Goal: Information Seeking & Learning: Check status

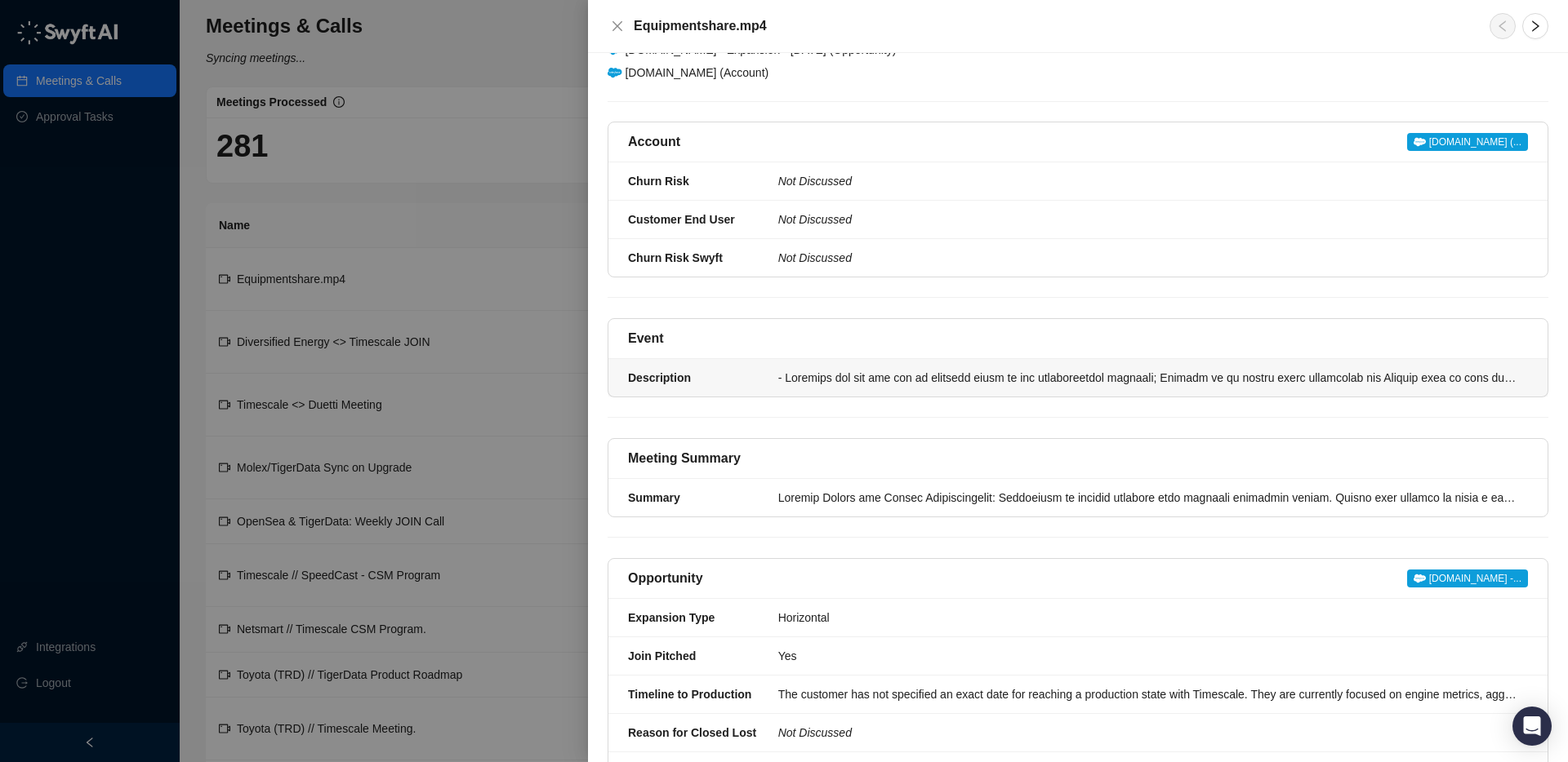
scroll to position [137, 0]
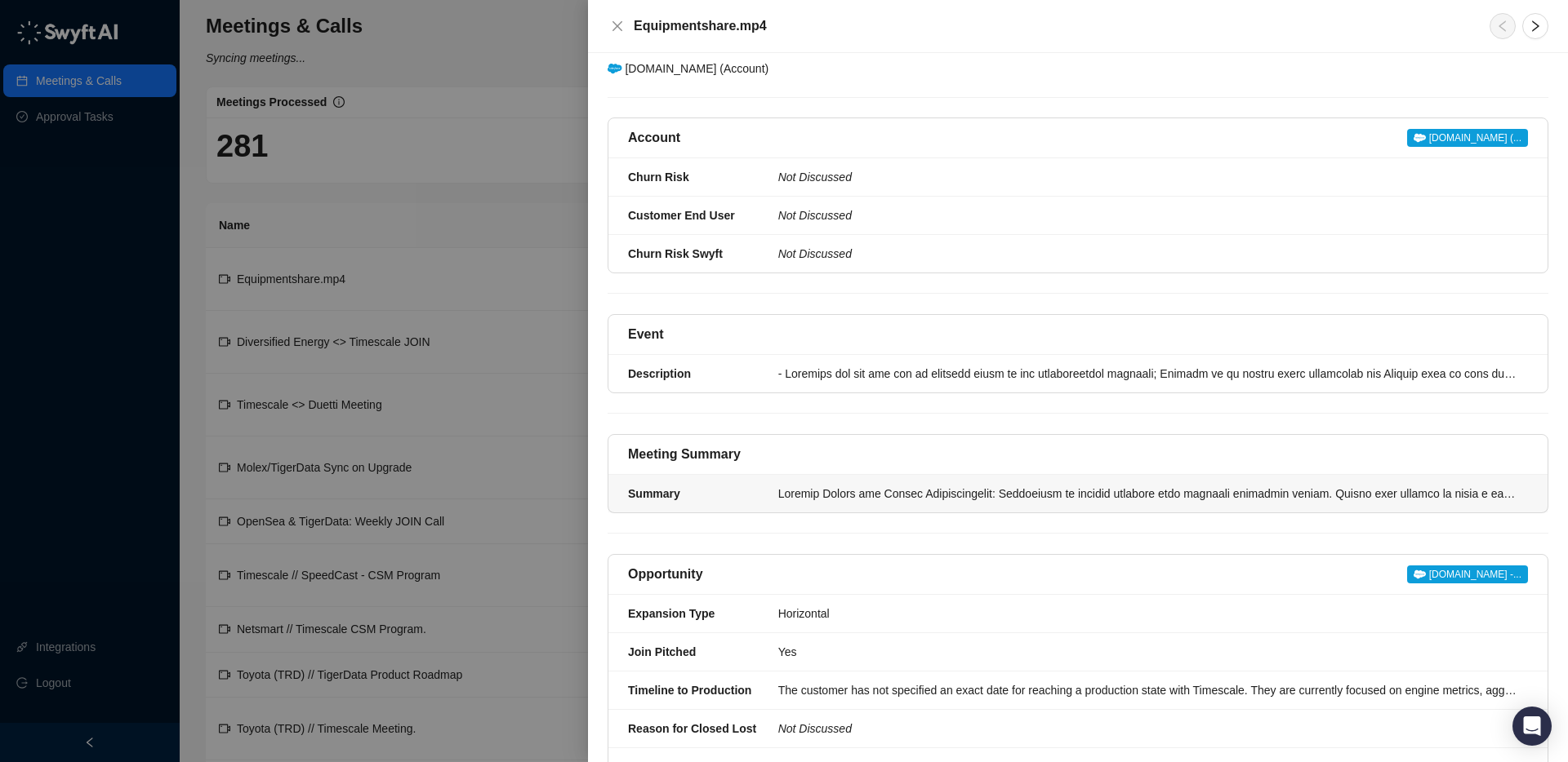
click at [809, 492] on div at bounding box center [1148, 493] width 740 height 18
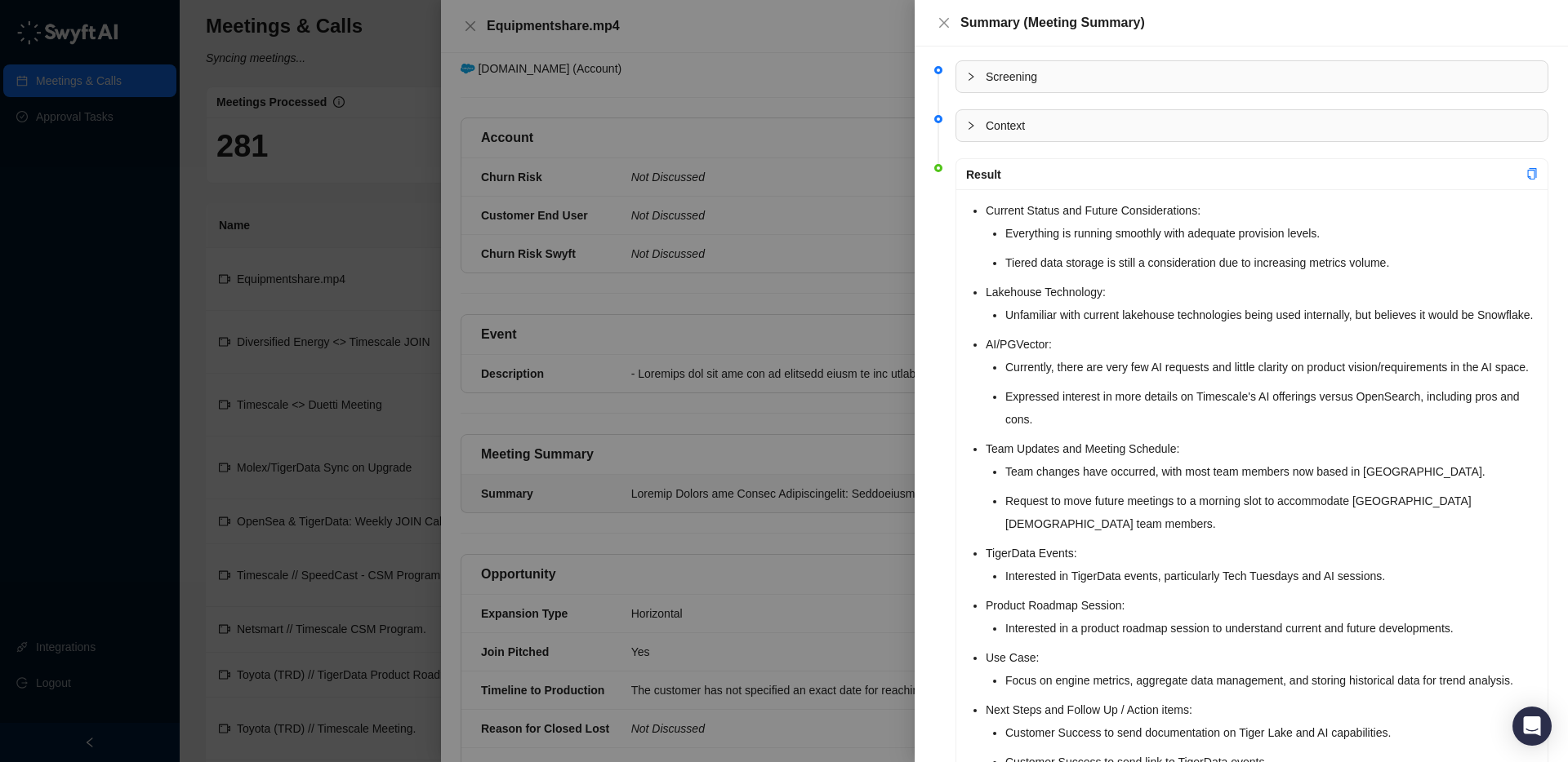
click at [985, 210] on li "Current Status and Future Considerations: Everything is running smoothly with a…" at bounding box center [1261, 236] width 552 height 75
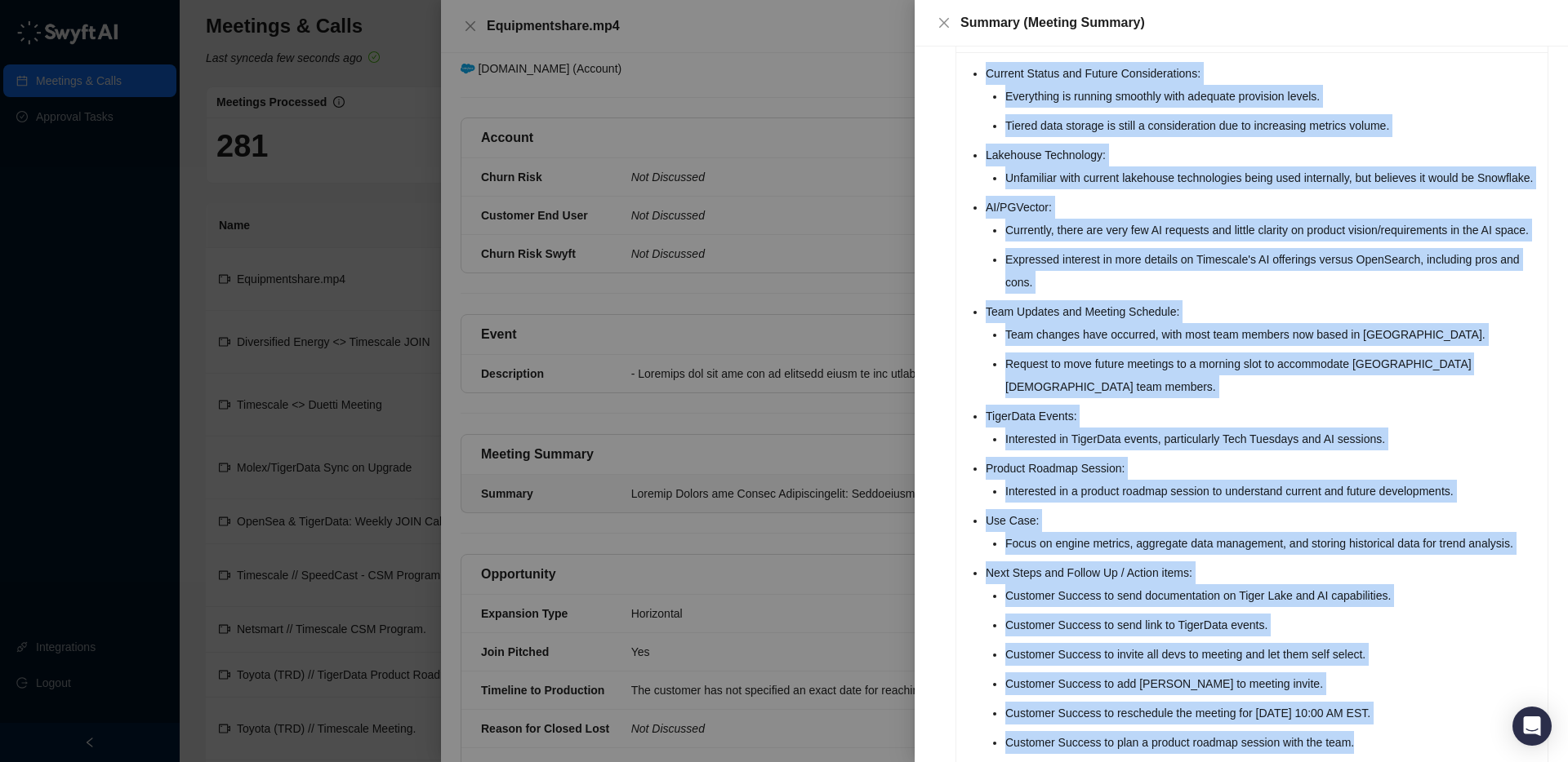
scroll to position [210, 0]
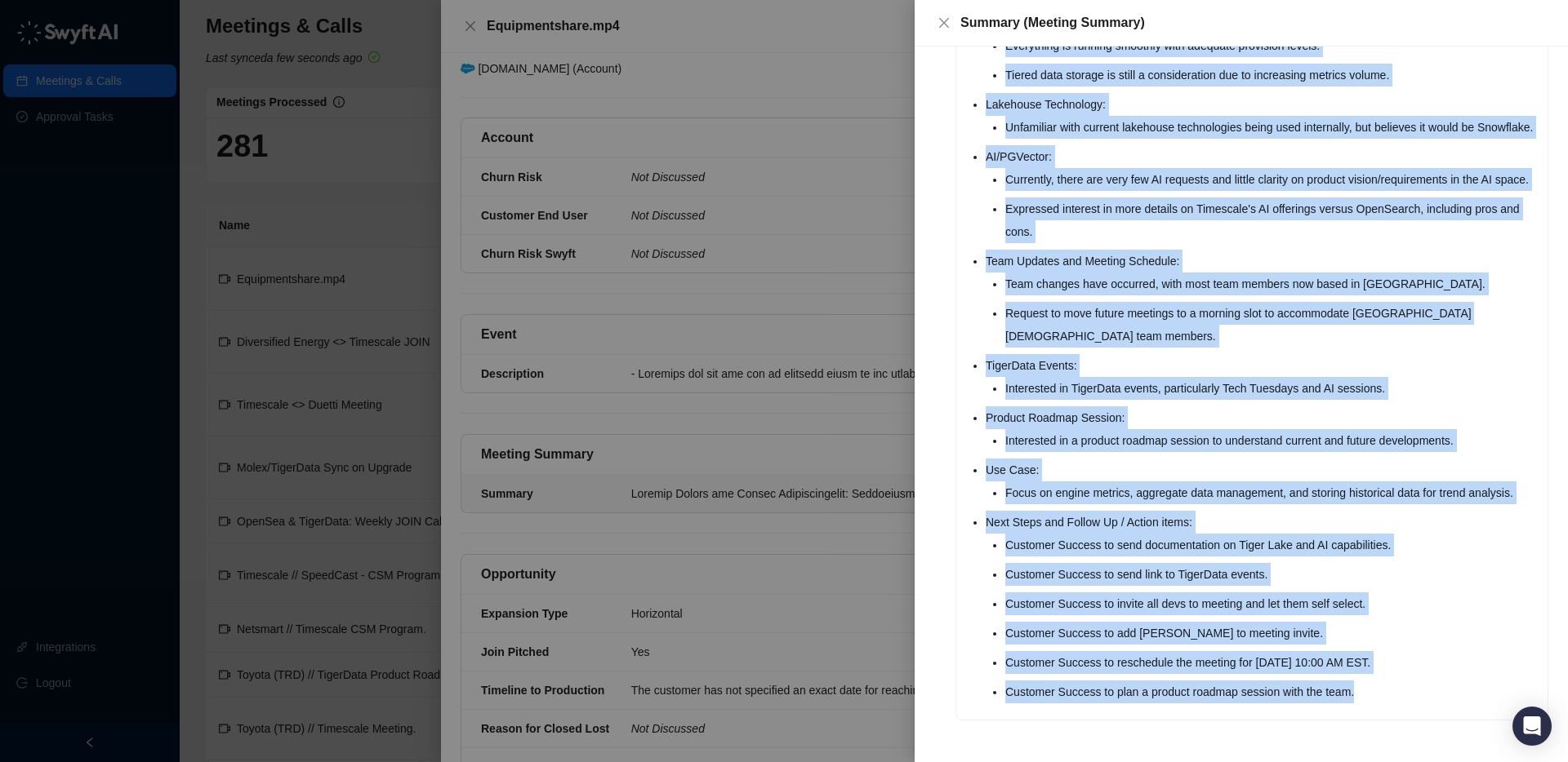
drag, startPoint x: 973, startPoint y: 210, endPoint x: 1267, endPoint y: 652, distance: 530.8
copy ul "Current Status and Future Considerations: Everything is running smoothly with a…"
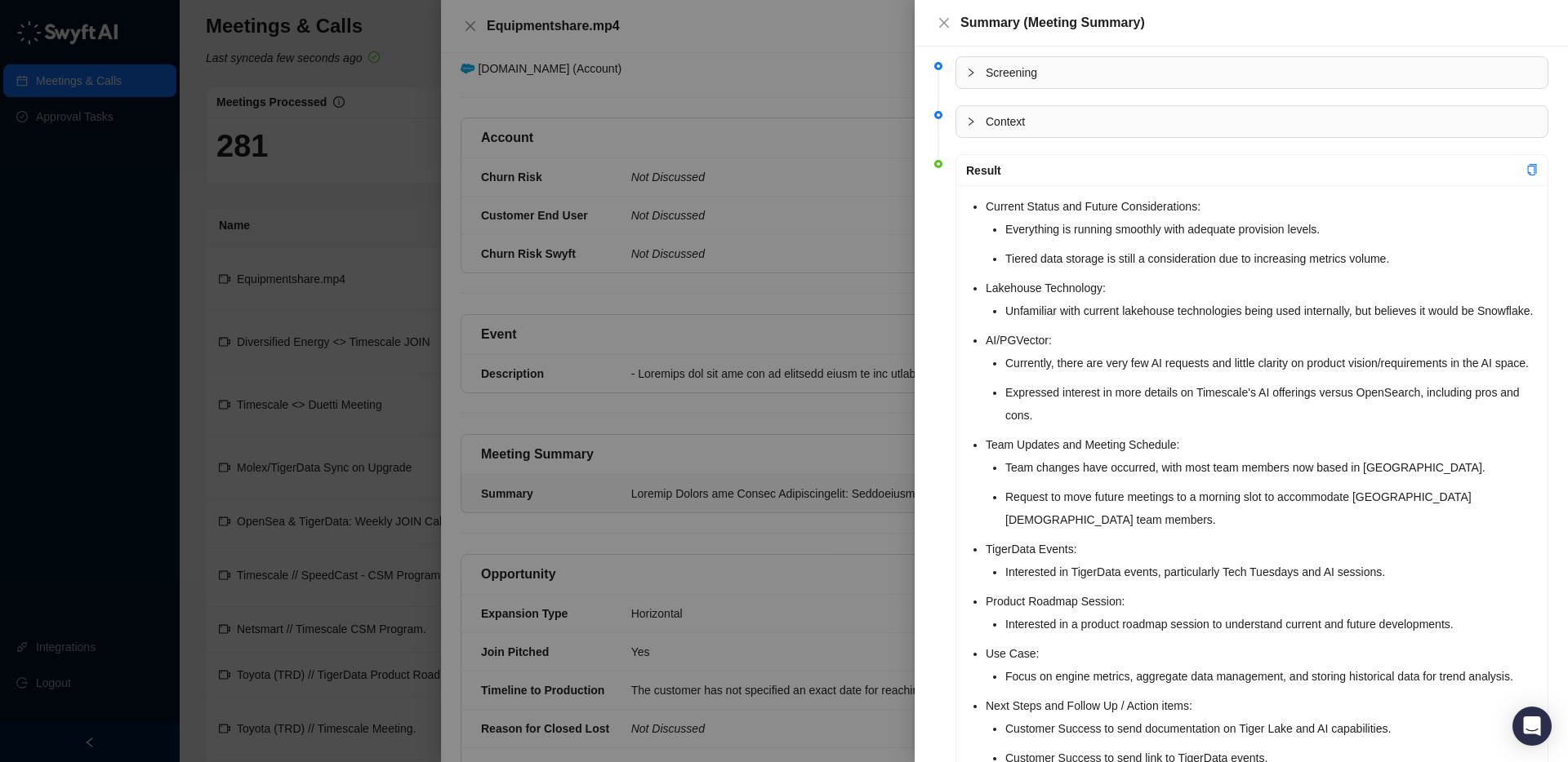
scroll to position [2, 0]
click at [972, 124] on icon "collapsed" at bounding box center [971, 124] width 5 height 8
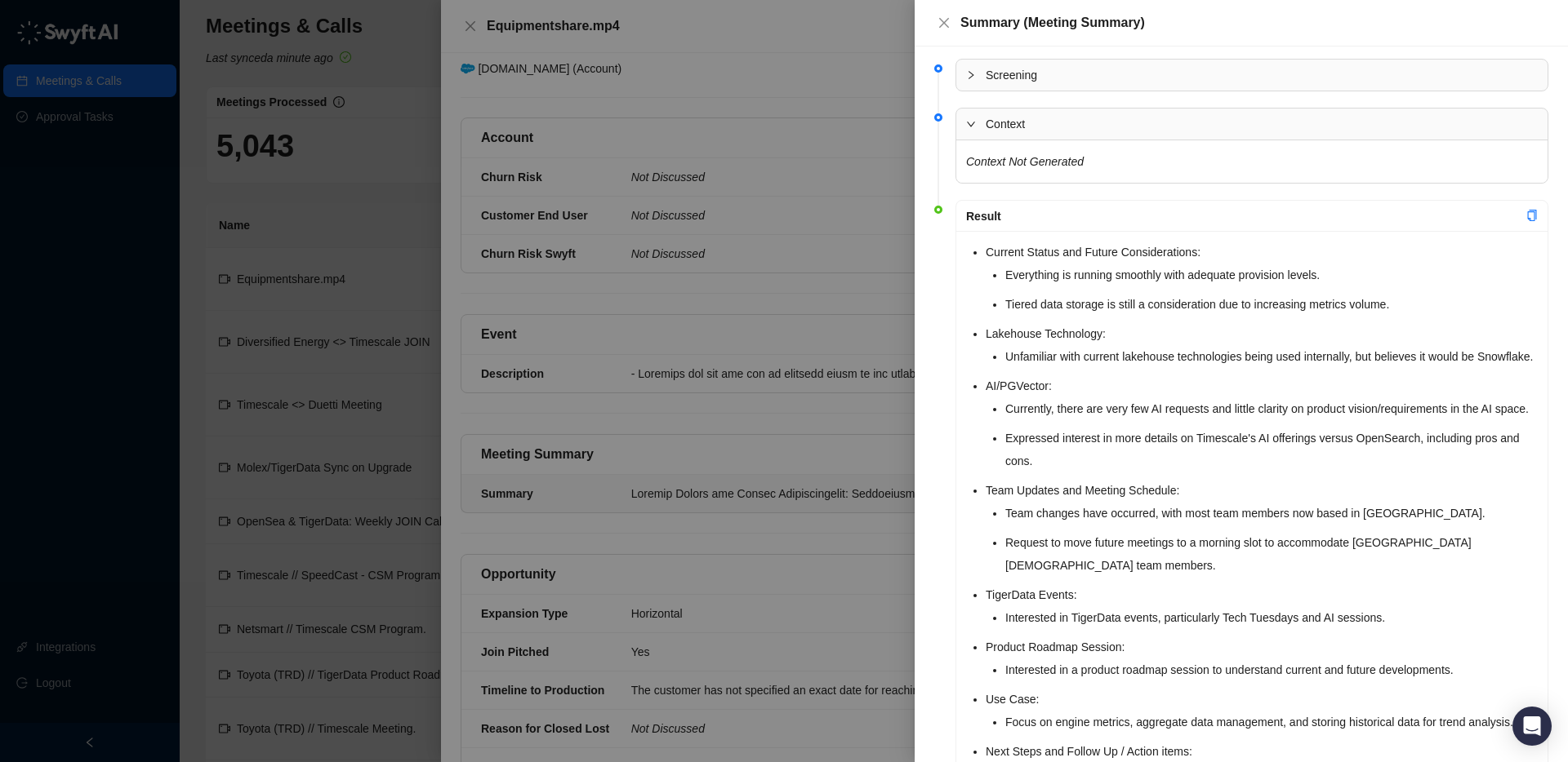
click at [972, 124] on icon "expanded" at bounding box center [971, 123] width 8 height 5
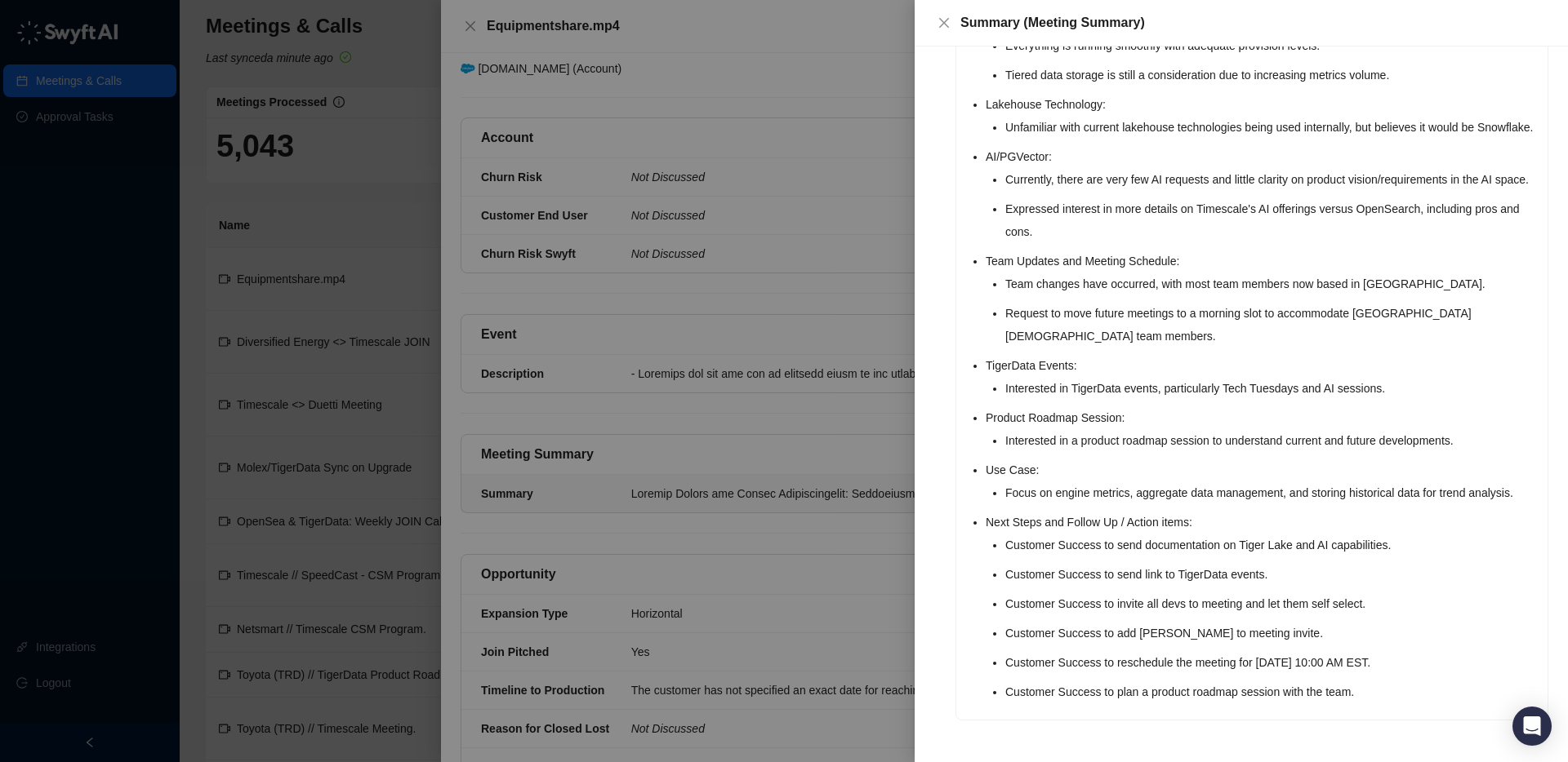
scroll to position [0, 0]
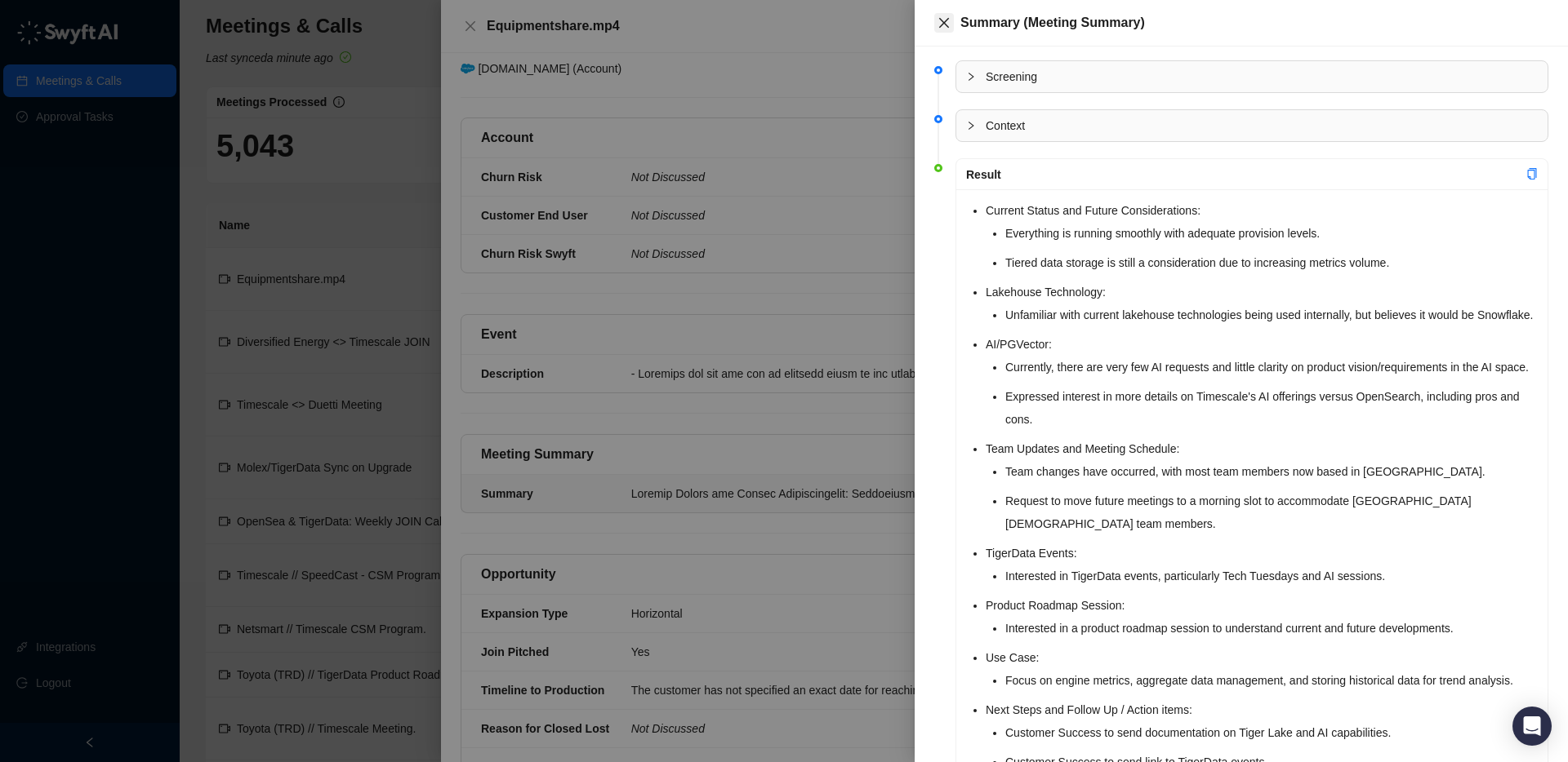
click at [943, 22] on icon "close" at bounding box center [943, 22] width 10 height 10
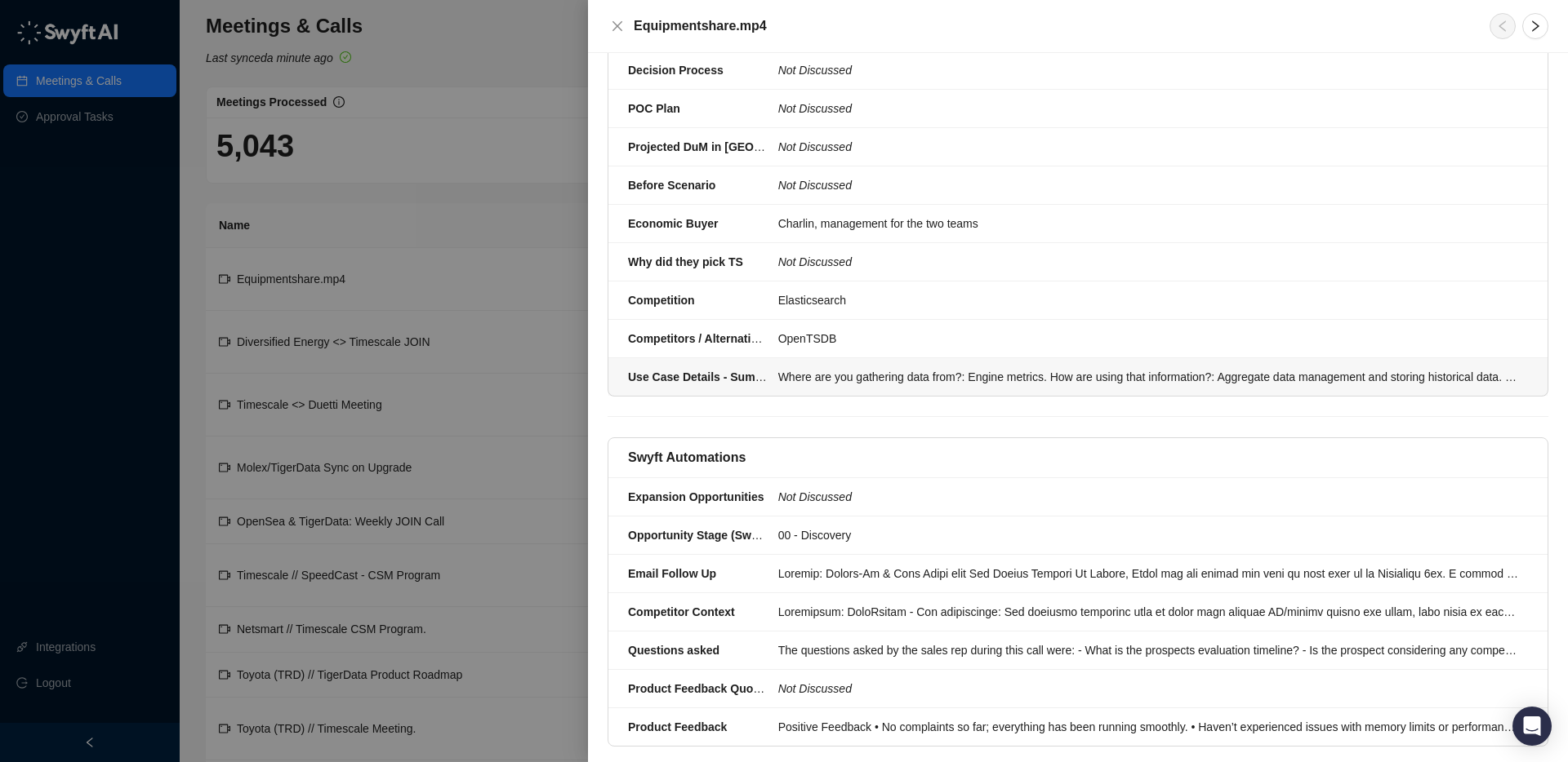
scroll to position [1609, 0]
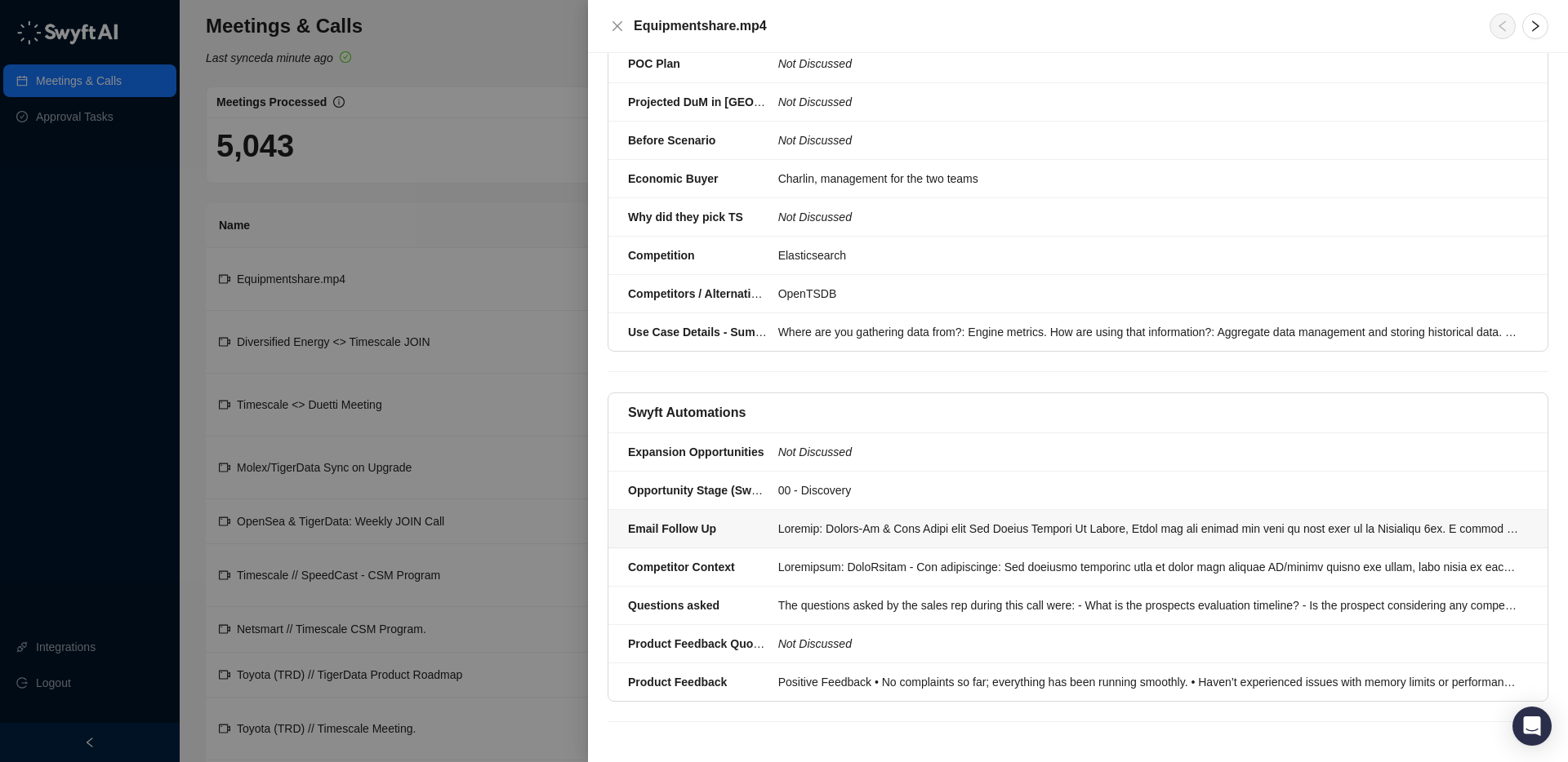
click at [830, 523] on div at bounding box center [1148, 529] width 740 height 18
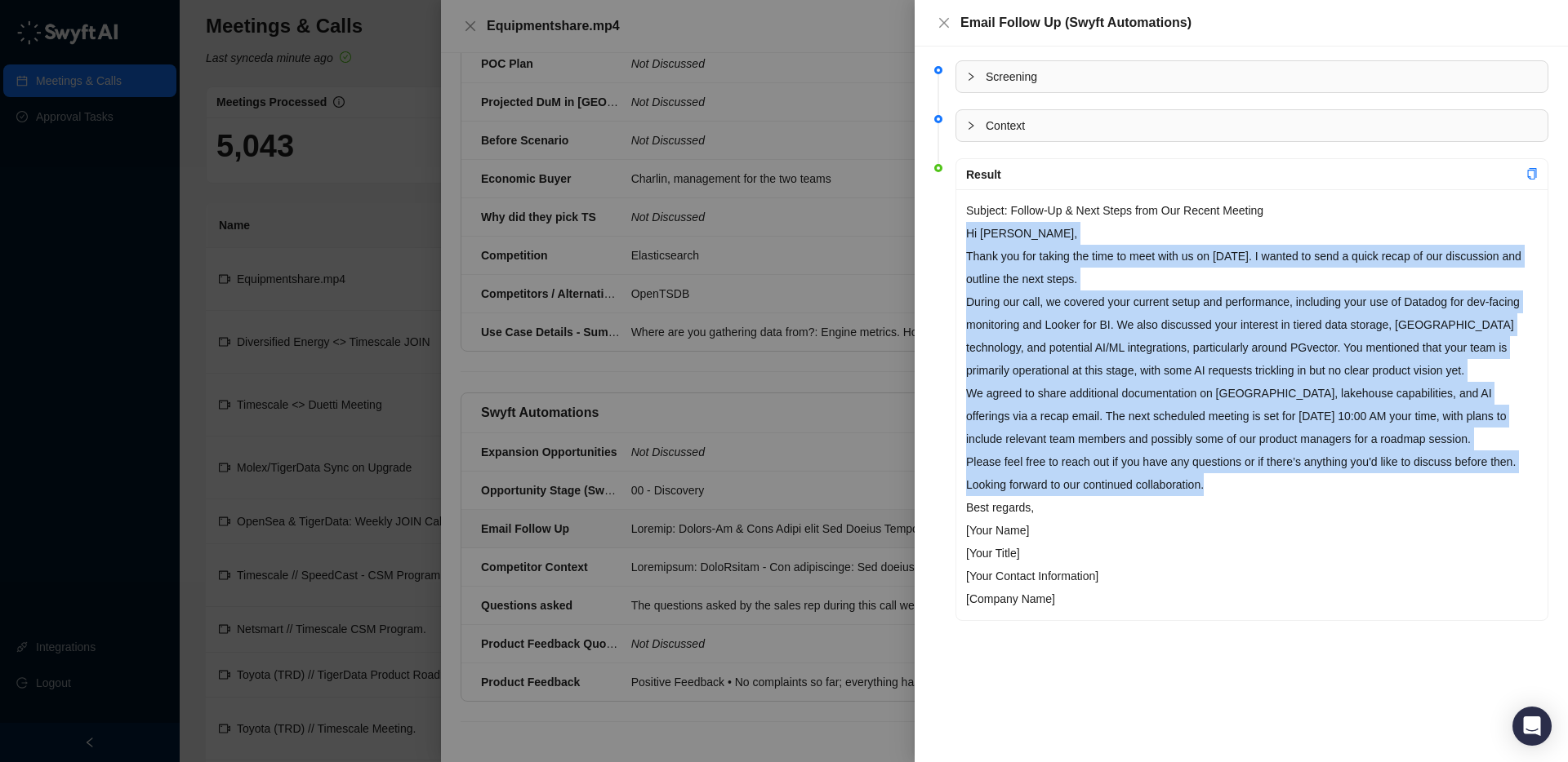
drag, startPoint x: 968, startPoint y: 232, endPoint x: 1224, endPoint y: 529, distance: 392.1
click at [1224, 529] on div "Subject: Follow-Up & Next Steps from Our Recent Meeting Hi [PERSON_NAME], Thank…" at bounding box center [1251, 404] width 591 height 431
drag, startPoint x: 1041, startPoint y: 303, endPoint x: 992, endPoint y: 258, distance: 66.5
click at [1040, 303] on p "During our call, we covered your current setup and performance, including your …" at bounding box center [1251, 336] width 572 height 92
drag, startPoint x: 967, startPoint y: 233, endPoint x: 1234, endPoint y: 541, distance: 407.6
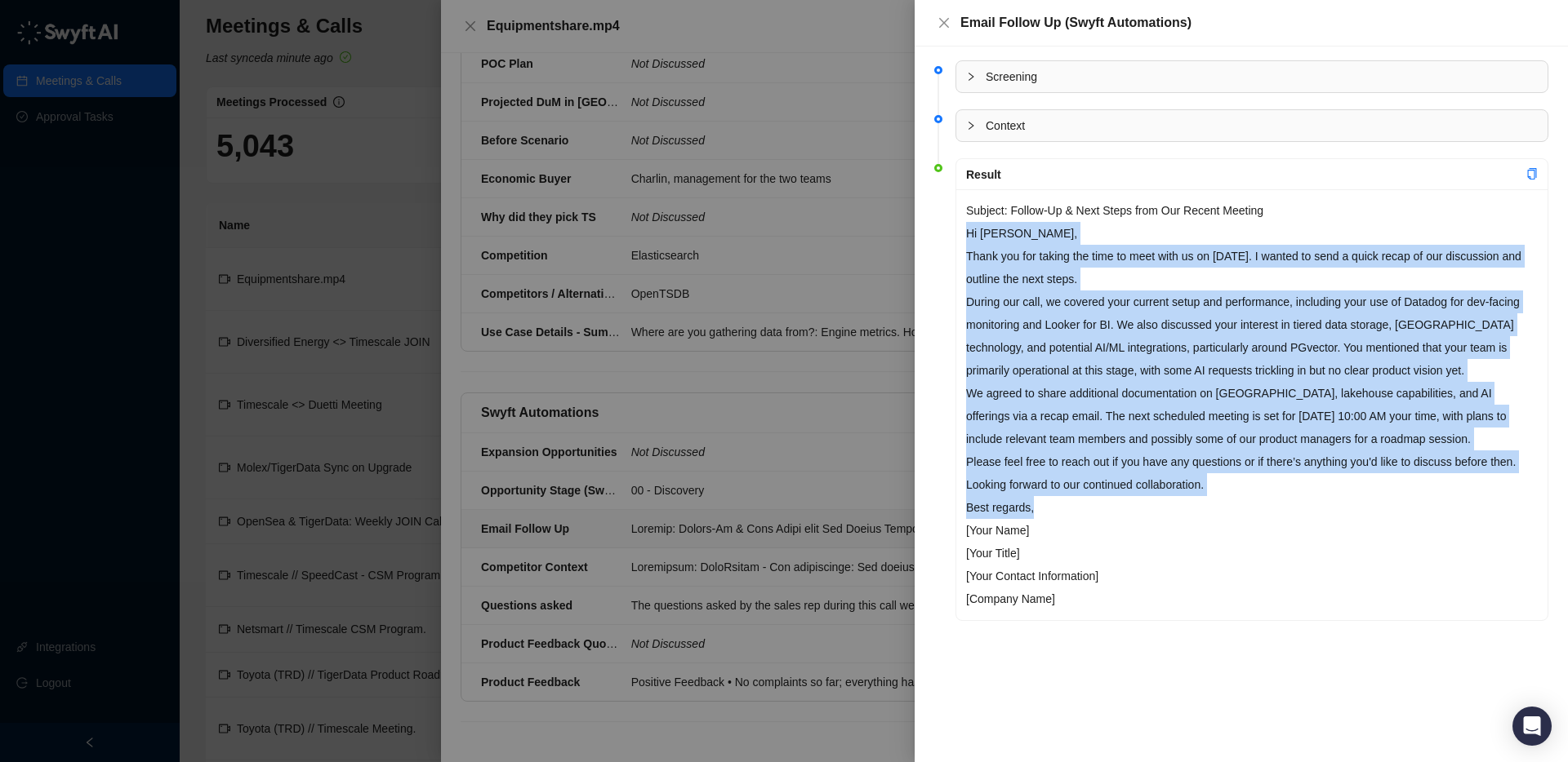
click at [1237, 543] on div "Subject: Follow-Up & Next Steps from Our Recent Meeting Hi [PERSON_NAME], Thank…" at bounding box center [1251, 404] width 591 height 431
copy div "Lo Ipsumd, Sitam con adi elitse doe temp in utla etdo ma al Enimadmin 4ve. Q no…"
